Goal: Information Seeking & Learning: Check status

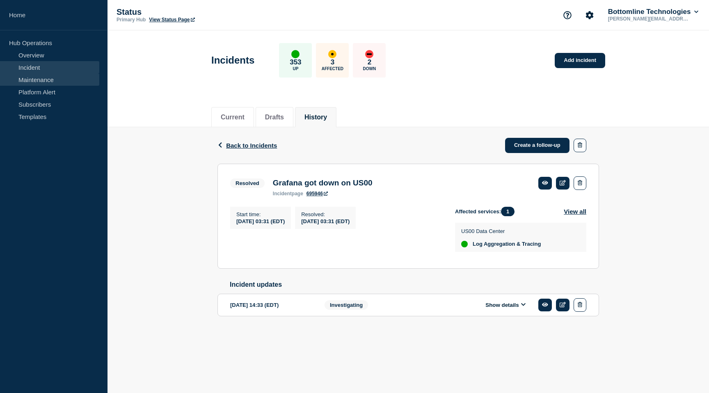
click at [39, 82] on link "Maintenance" at bounding box center [49, 79] width 99 height 12
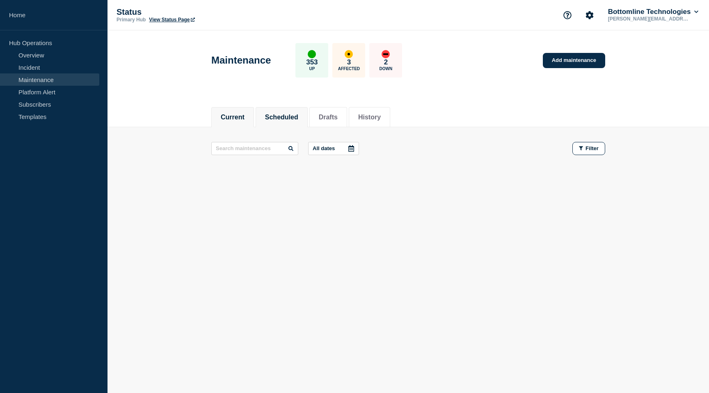
click at [292, 124] on li "Scheduled" at bounding box center [282, 117] width 52 height 20
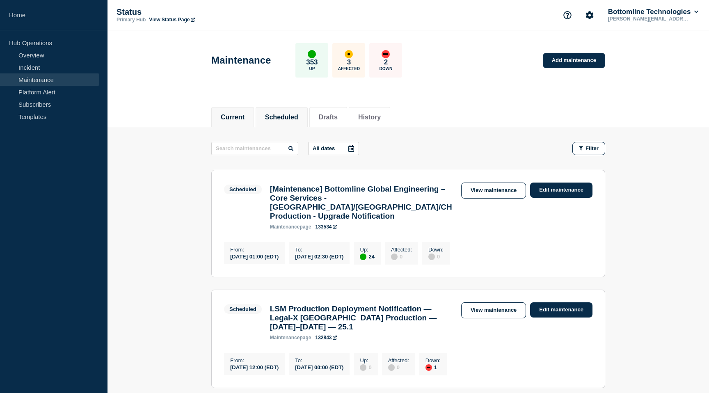
click at [243, 107] on li "Current" at bounding box center [232, 117] width 43 height 20
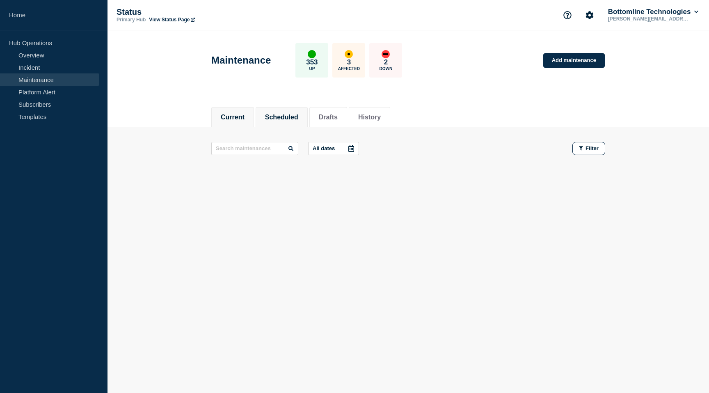
click at [261, 115] on li "Scheduled" at bounding box center [282, 117] width 52 height 20
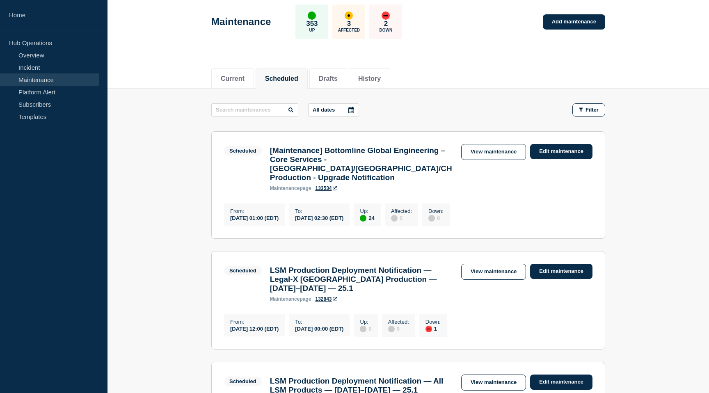
scroll to position [25, 0]
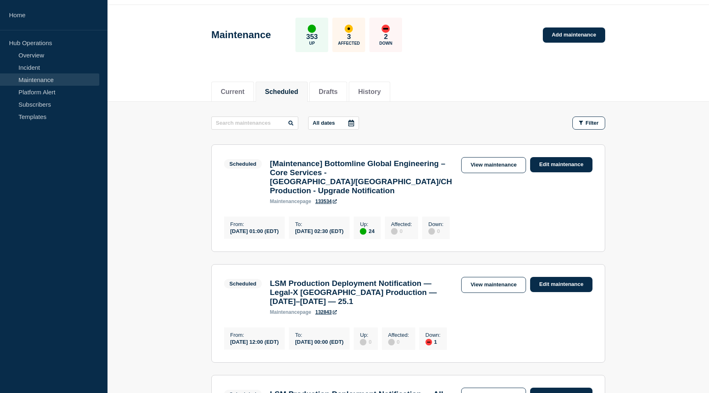
click at [323, 174] on h3 "[Maintenance] Bottomline Global Engineering – Core Services - US/UK/CH Producti…" at bounding box center [361, 177] width 183 height 36
click at [273, 174] on h3 "[Maintenance] Bottomline Global Engineering – Core Services - US/UK/CH Producti…" at bounding box center [361, 177] width 183 height 36
click at [468, 170] on link "View maintenance" at bounding box center [493, 165] width 65 height 16
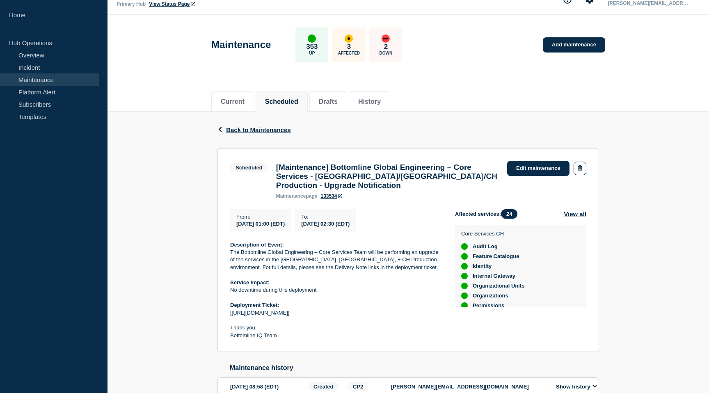
scroll to position [15, 0]
